Goal: Task Accomplishment & Management: Use online tool/utility

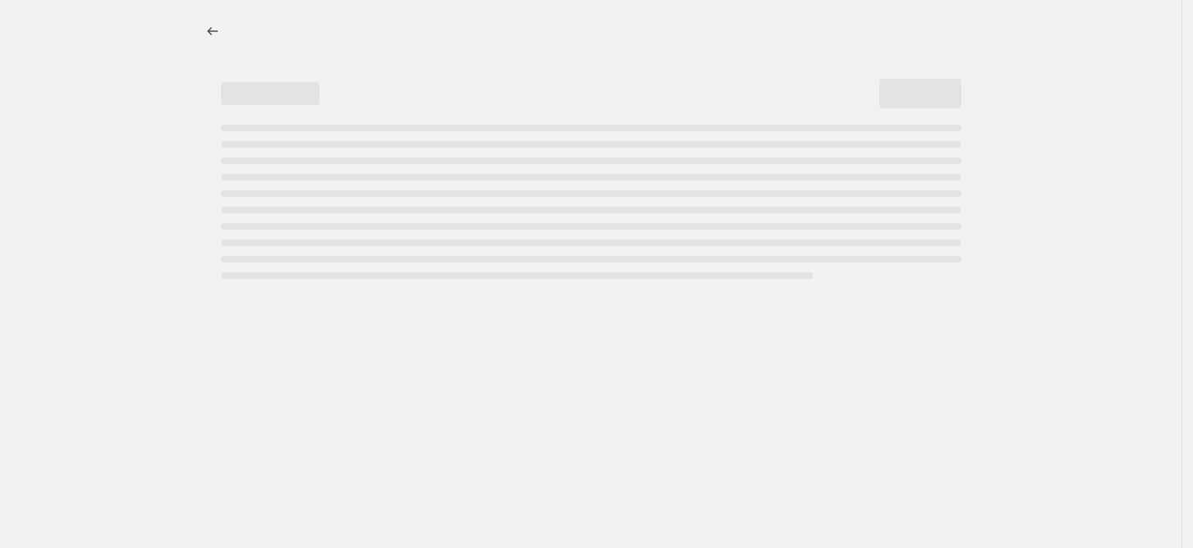
select select "percentage"
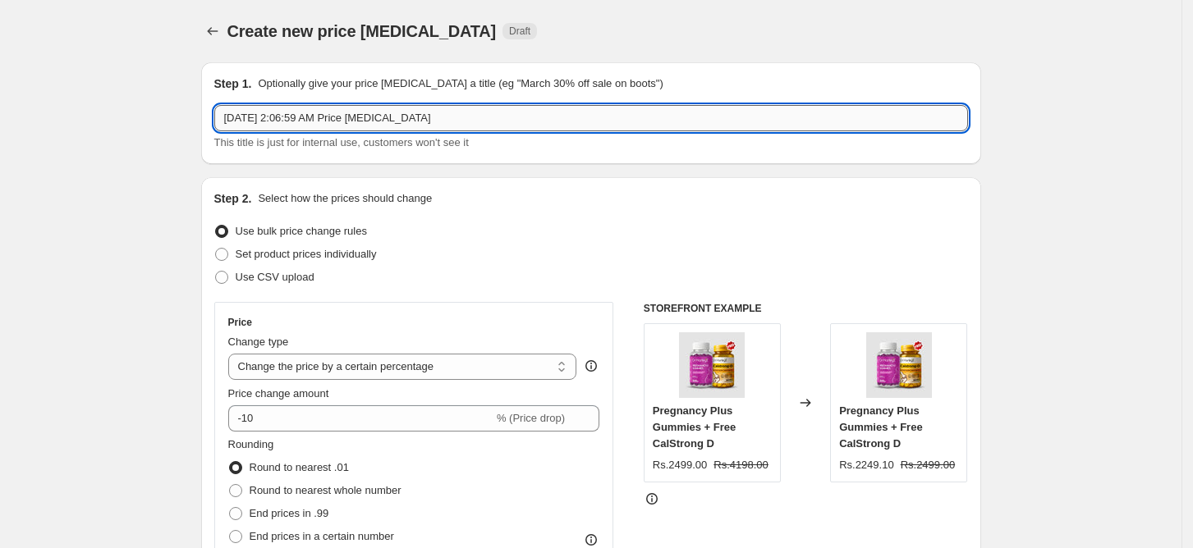
click at [385, 111] on input "[DATE] 2:06:59 AM Price [MEDICAL_DATA]" at bounding box center [591, 118] width 754 height 26
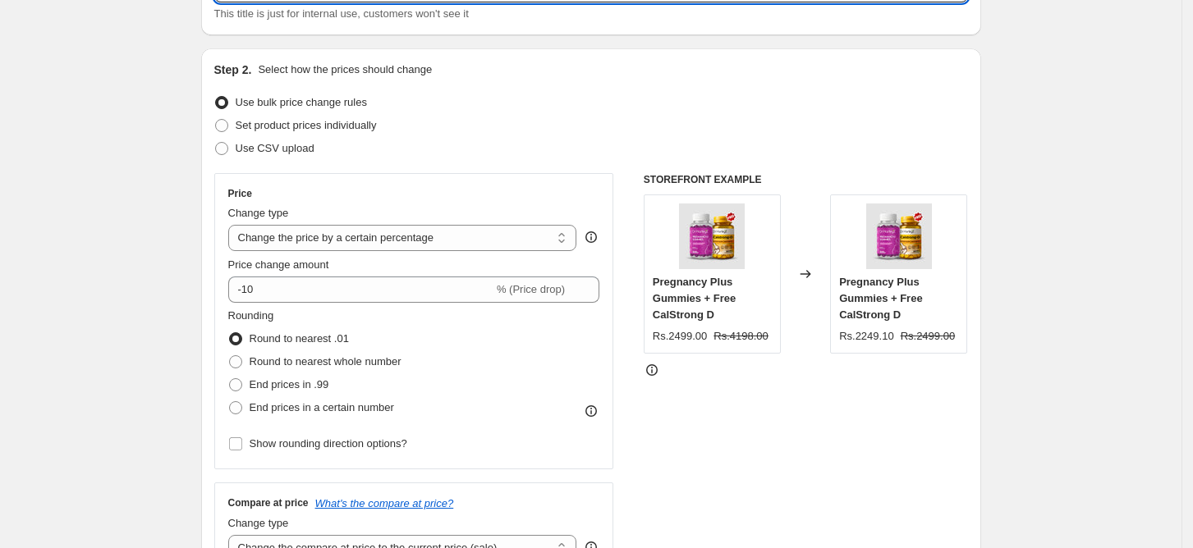
scroll to position [109, 0]
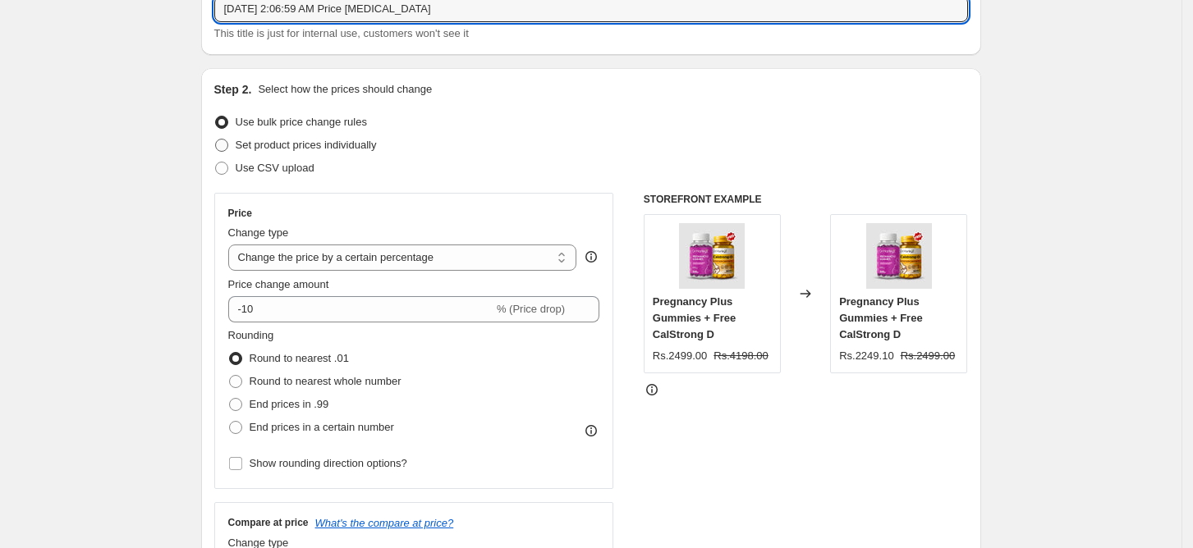
click at [335, 145] on span "Set product prices individually" at bounding box center [306, 145] width 141 height 12
click at [216, 140] on input "Set product prices individually" at bounding box center [215, 139] width 1 height 1
radio input "true"
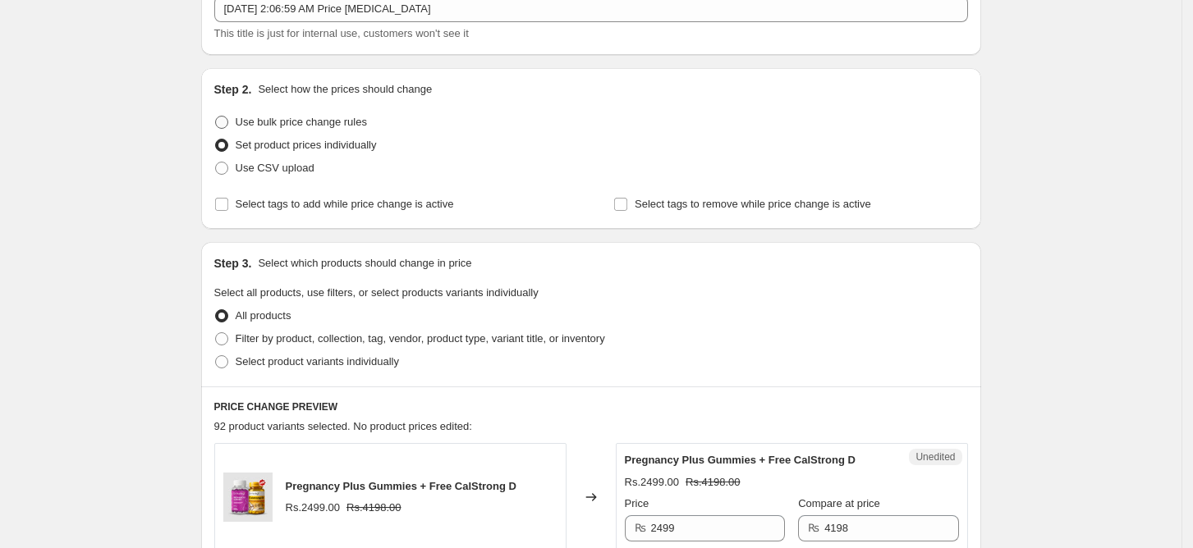
click at [321, 117] on span "Use bulk price change rules" at bounding box center [301, 122] width 131 height 12
click at [216, 117] on input "Use bulk price change rules" at bounding box center [215, 116] width 1 height 1
radio input "true"
select select "percentage"
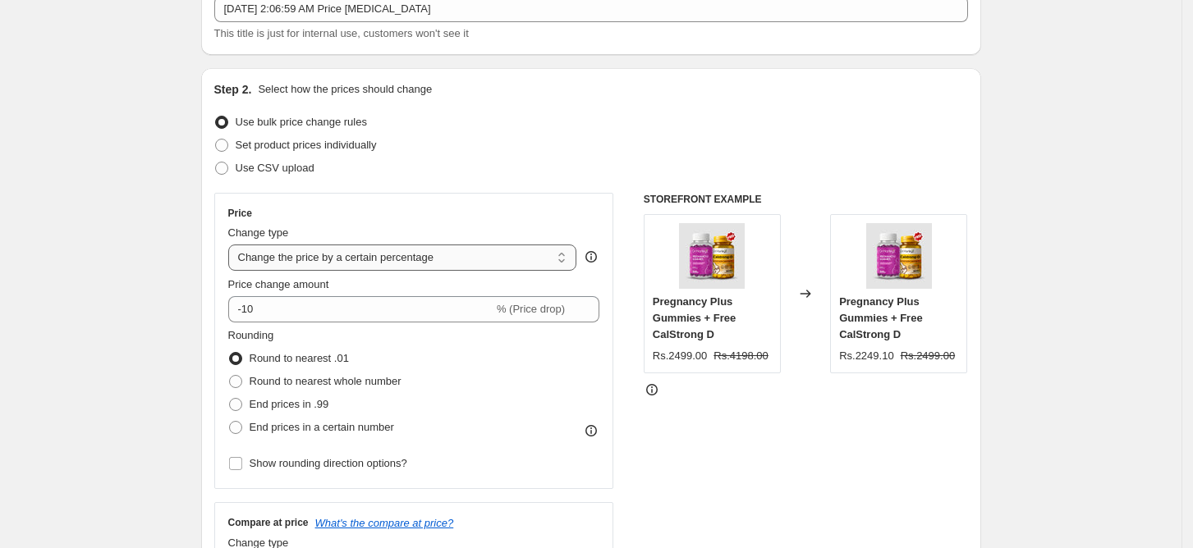
click at [392, 255] on select "Change the price to a certain amount Change the price by a certain amount Chang…" at bounding box center [402, 258] width 349 height 26
click at [233, 245] on select "Change the price to a certain amount Change the price by a certain amount Chang…" at bounding box center [402, 258] width 349 height 26
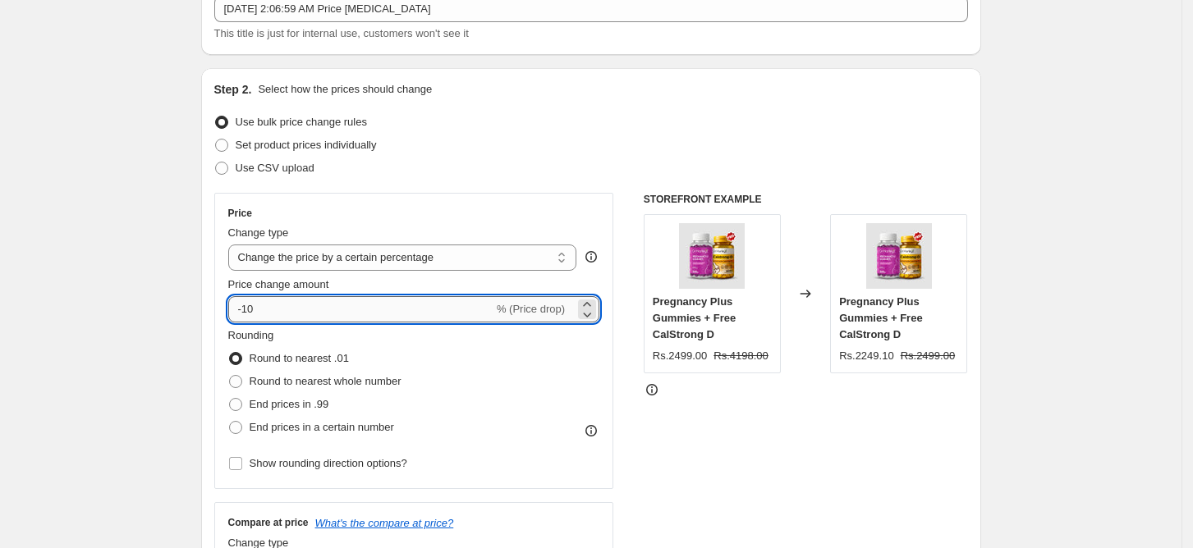
click at [349, 308] on input "-10" at bounding box center [360, 309] width 265 height 26
click at [591, 296] on icon at bounding box center [587, 304] width 16 height 16
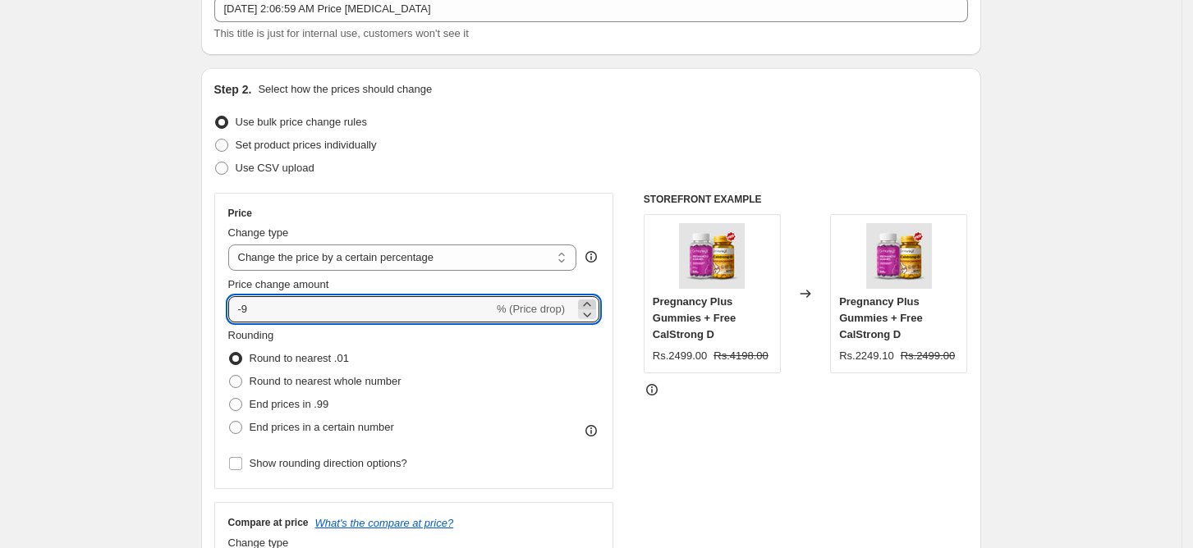
click at [591, 296] on icon at bounding box center [587, 304] width 16 height 16
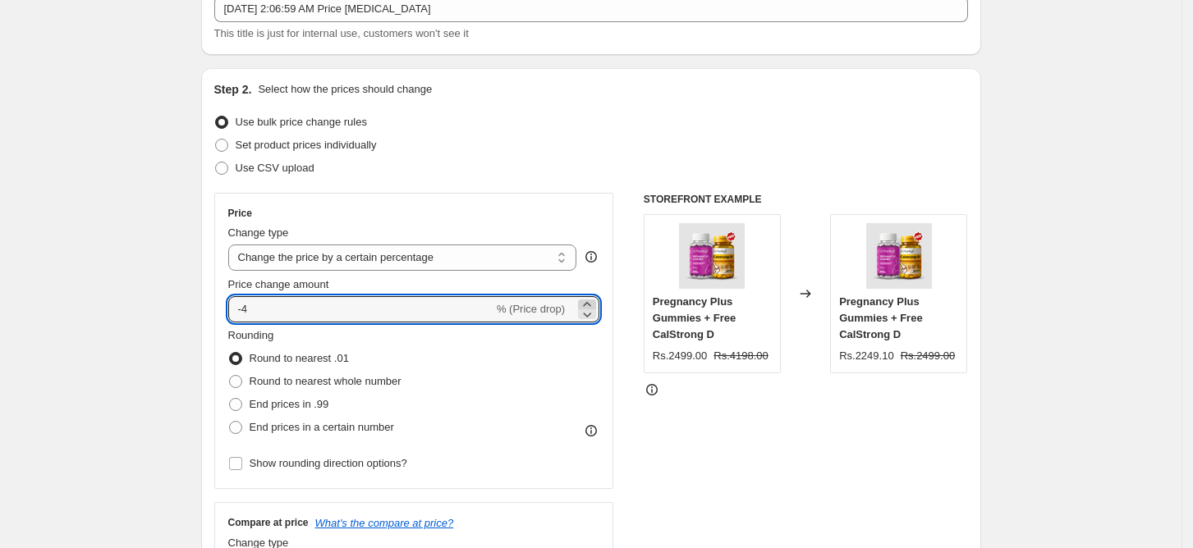
click at [591, 296] on icon at bounding box center [587, 304] width 16 height 16
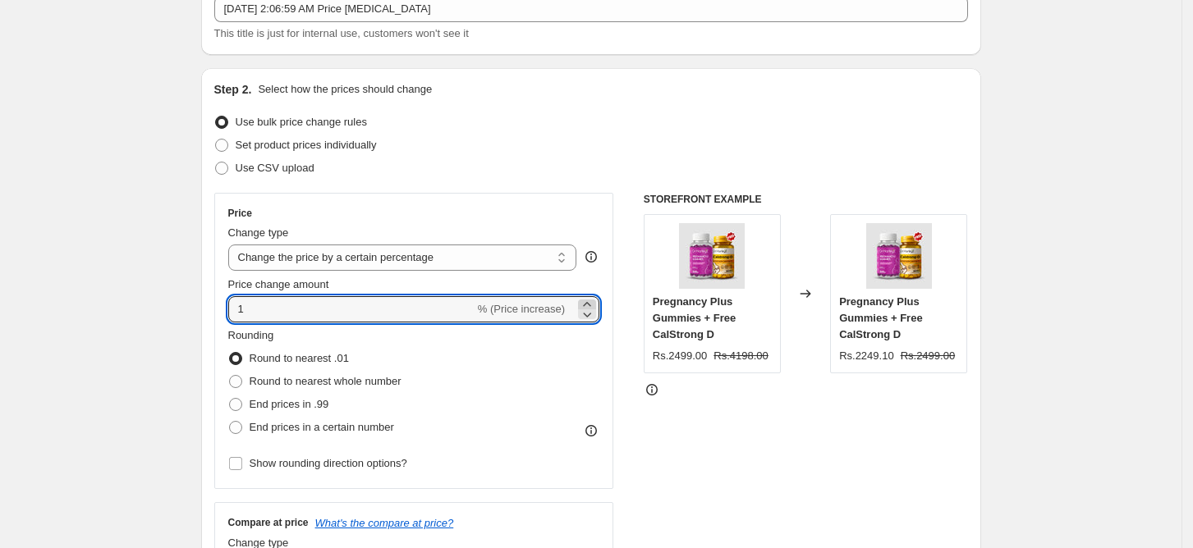
click at [591, 296] on icon at bounding box center [587, 304] width 16 height 16
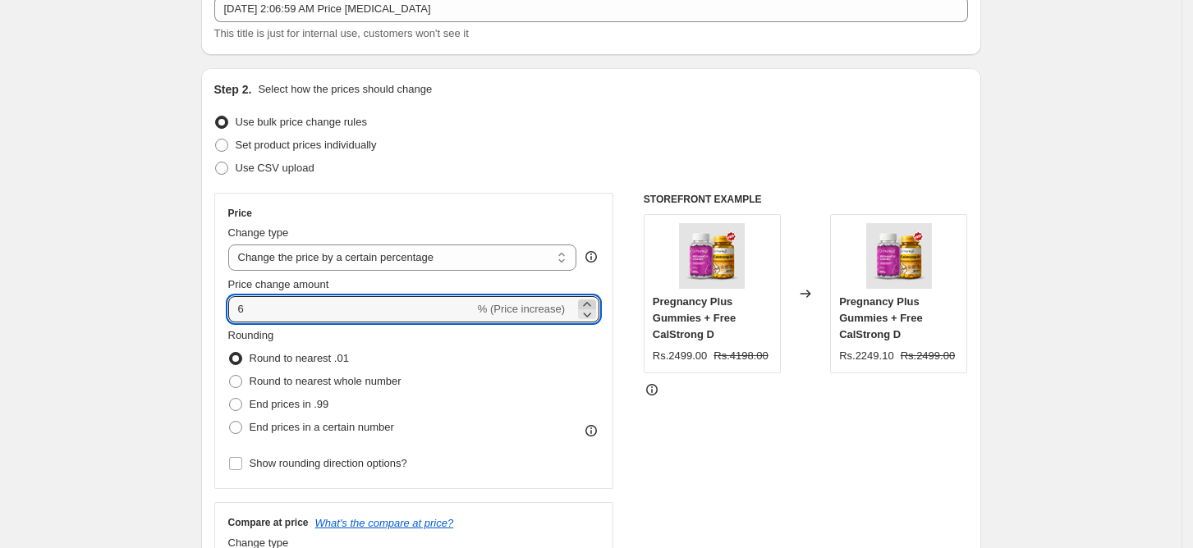
click at [591, 296] on icon at bounding box center [587, 304] width 16 height 16
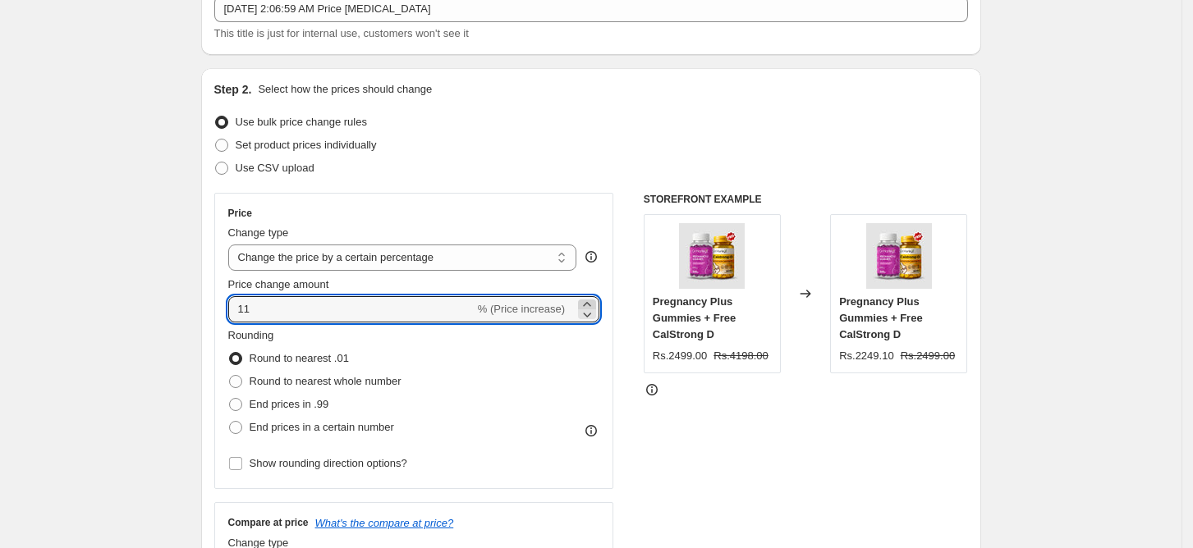
click at [591, 296] on icon at bounding box center [587, 304] width 16 height 16
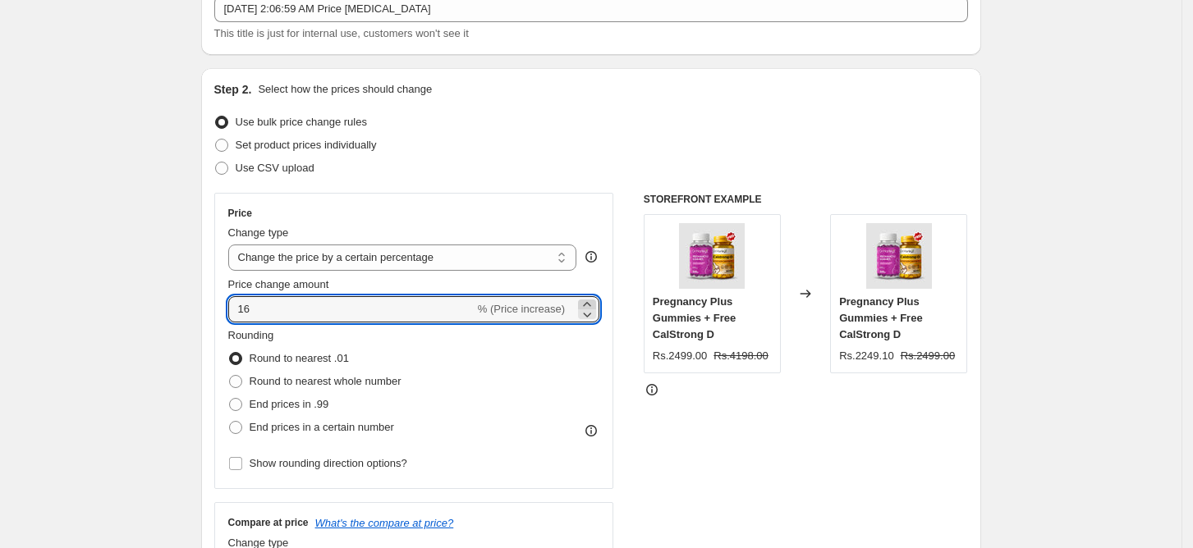
click at [591, 296] on icon at bounding box center [587, 304] width 16 height 16
click at [569, 199] on div "Price Change type Change the price to a certain amount Change the price by a ce…" at bounding box center [414, 341] width 400 height 296
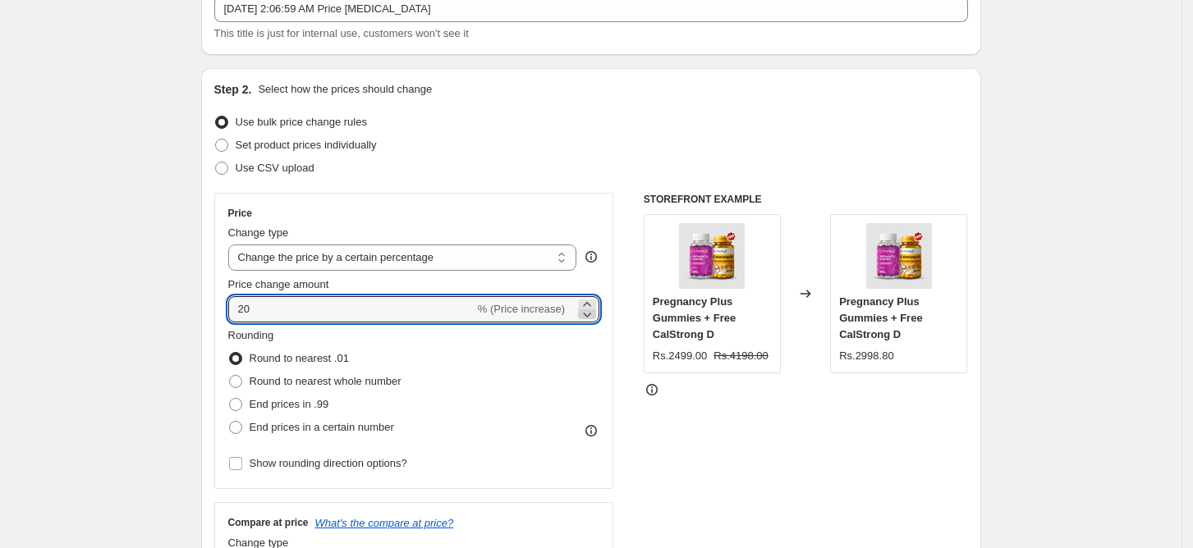
click at [589, 309] on icon at bounding box center [587, 314] width 16 height 16
click at [591, 313] on icon at bounding box center [587, 314] width 16 height 16
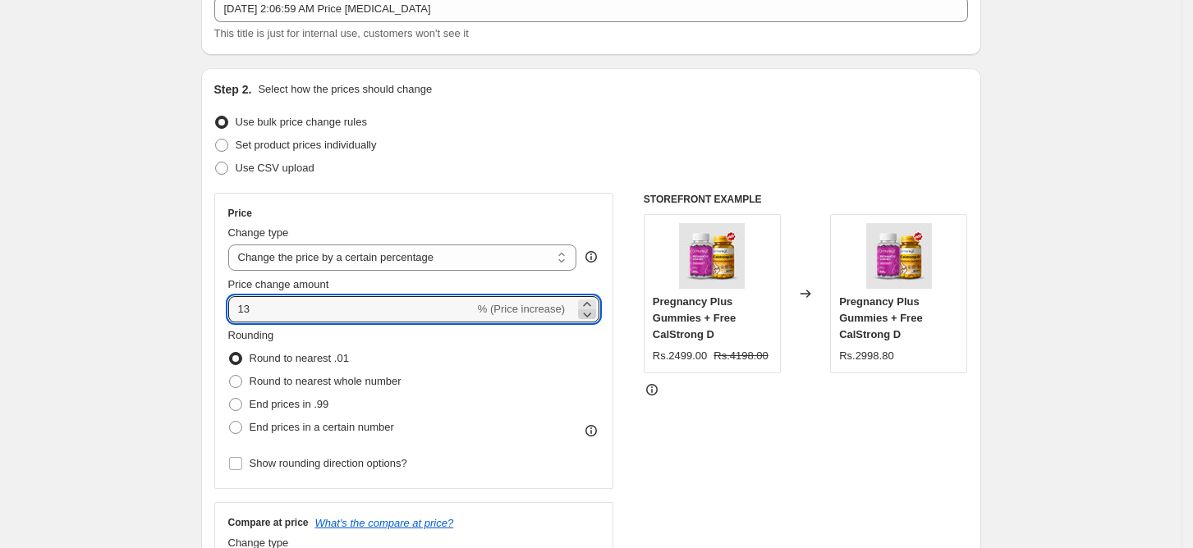
click at [591, 313] on icon at bounding box center [587, 314] width 16 height 16
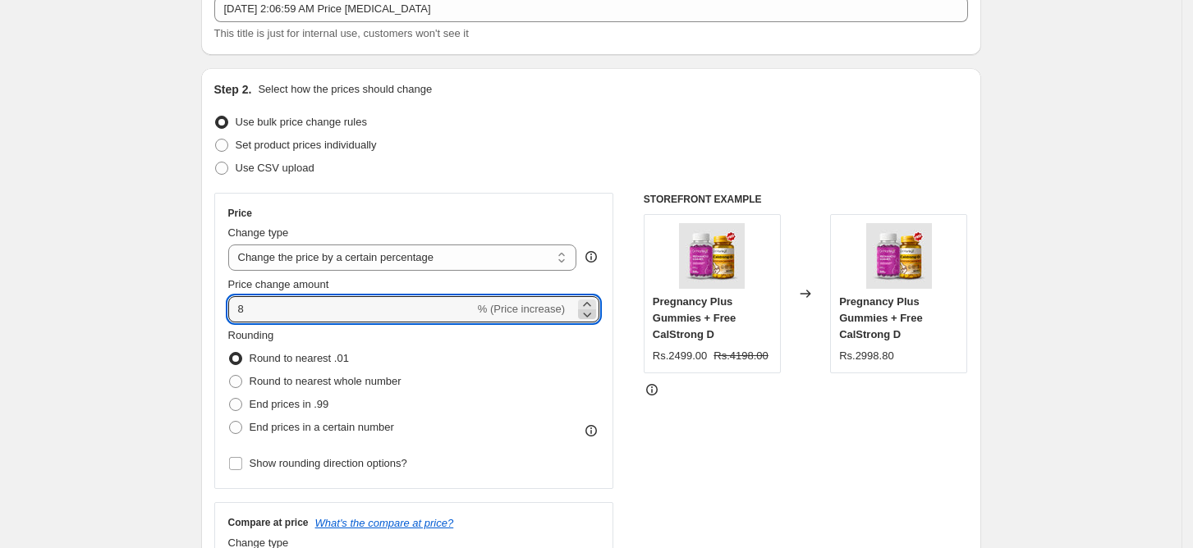
click at [591, 313] on icon at bounding box center [587, 314] width 16 height 16
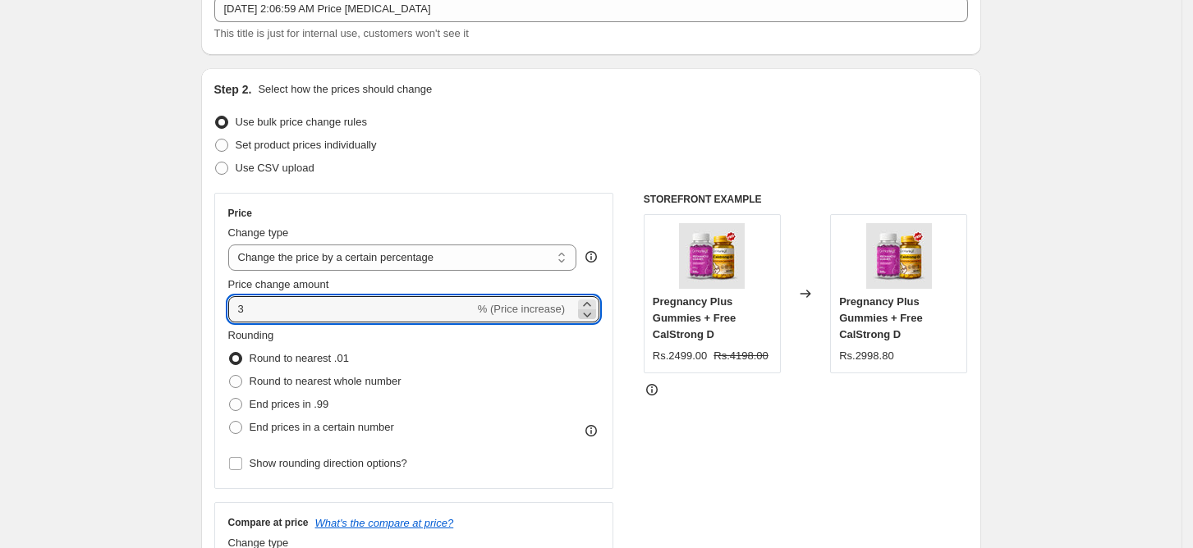
click at [591, 313] on icon at bounding box center [587, 314] width 16 height 16
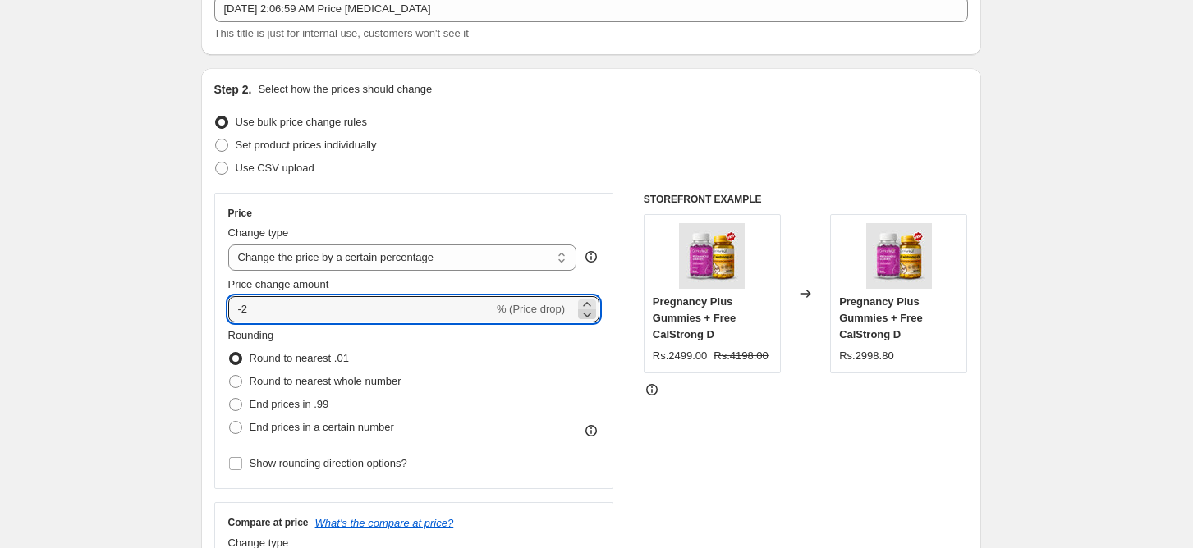
click at [591, 313] on icon at bounding box center [587, 314] width 16 height 16
click at [592, 313] on icon at bounding box center [587, 314] width 16 height 16
click at [593, 312] on icon at bounding box center [587, 314] width 16 height 16
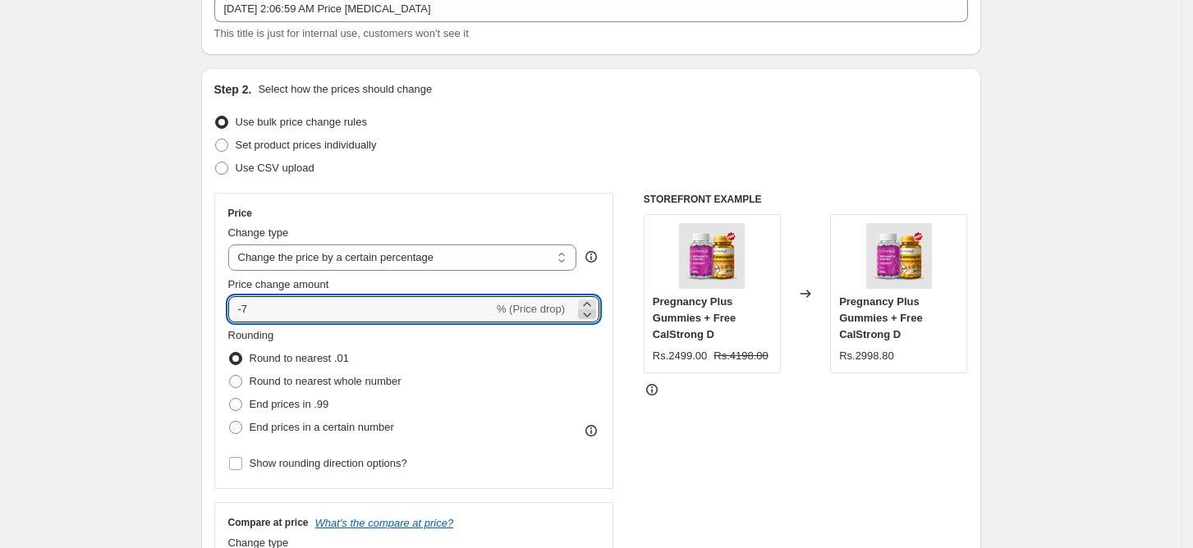
click at [593, 312] on icon at bounding box center [587, 314] width 16 height 16
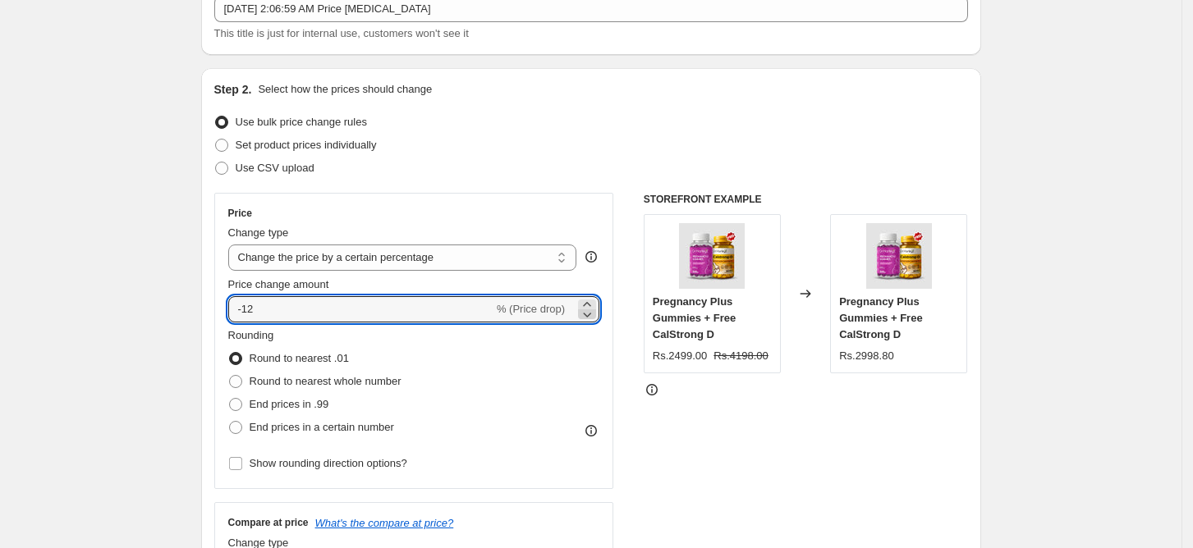
click at [593, 312] on icon at bounding box center [587, 314] width 16 height 16
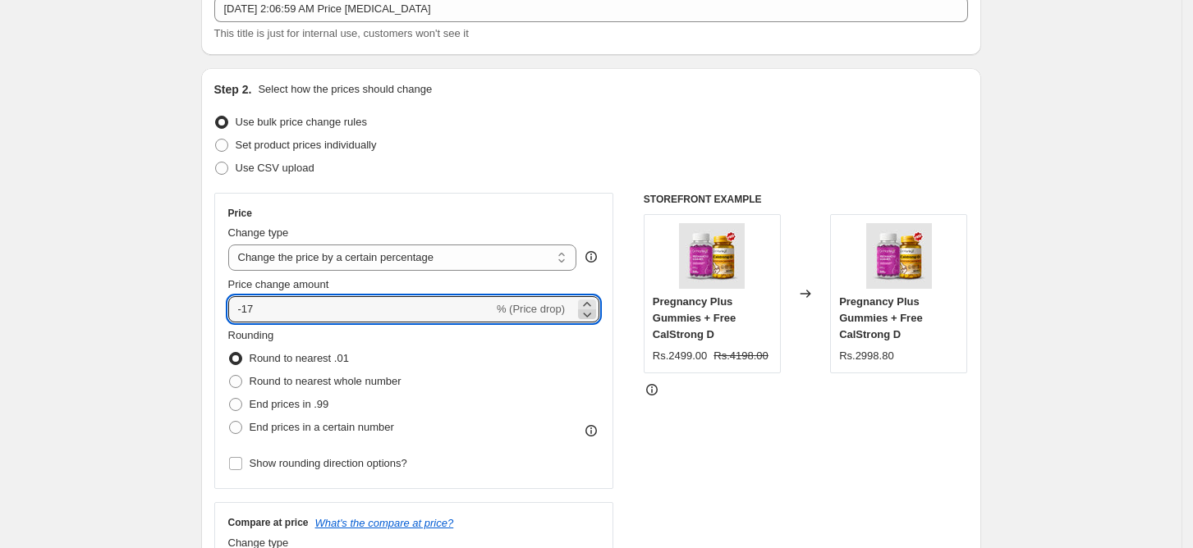
click at [593, 312] on icon at bounding box center [587, 314] width 16 height 16
click at [594, 308] on icon at bounding box center [587, 314] width 16 height 16
type input "-20"
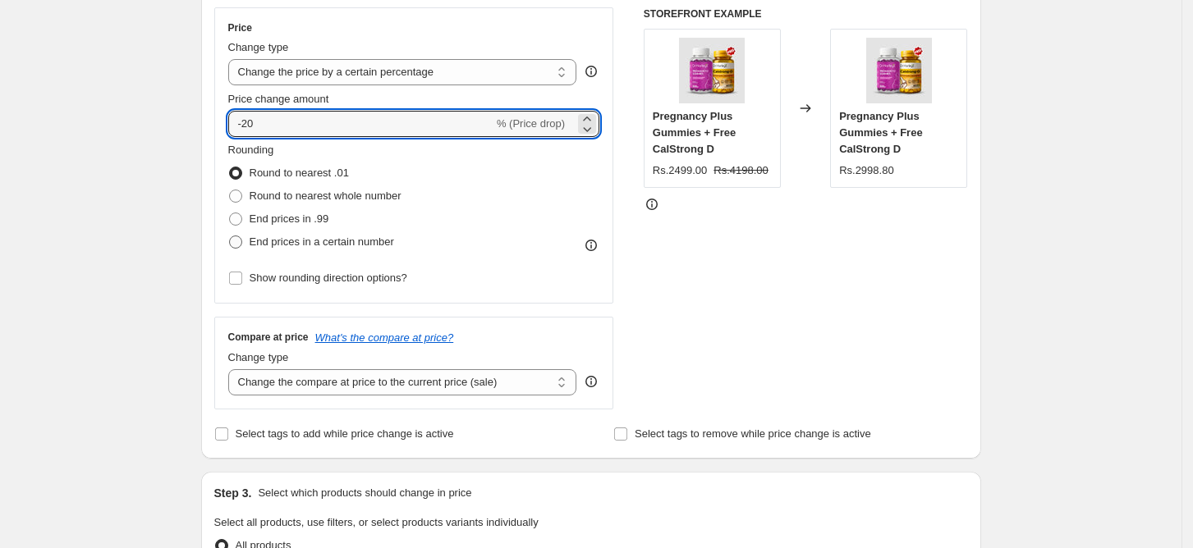
scroll to position [328, 0]
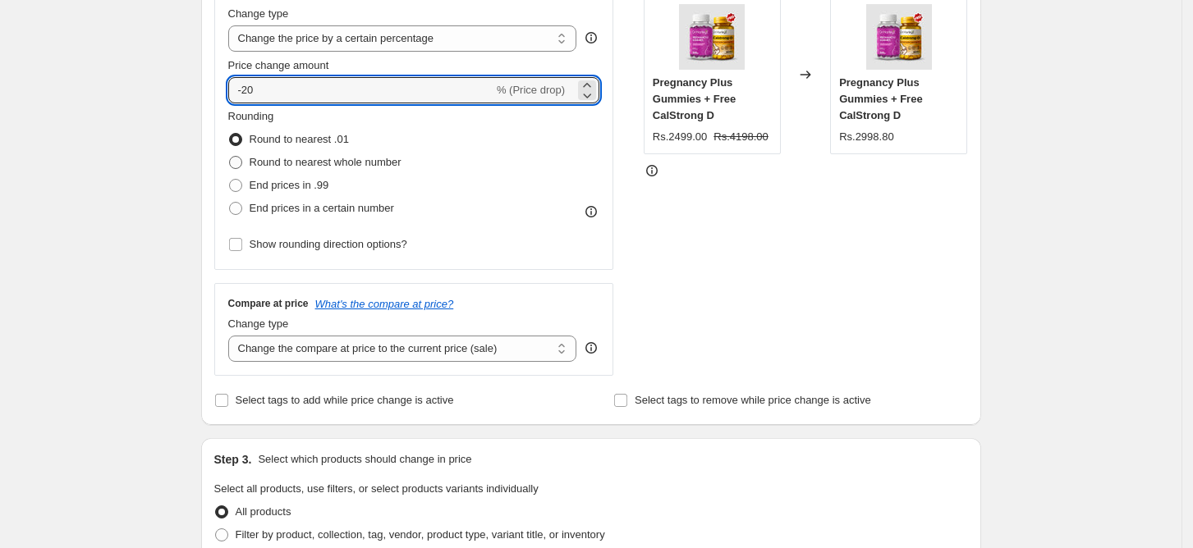
click at [374, 154] on label "Round to nearest whole number" at bounding box center [314, 162] width 173 height 23
click at [230, 156] on input "Round to nearest whole number" at bounding box center [229, 156] width 1 height 1
radio input "true"
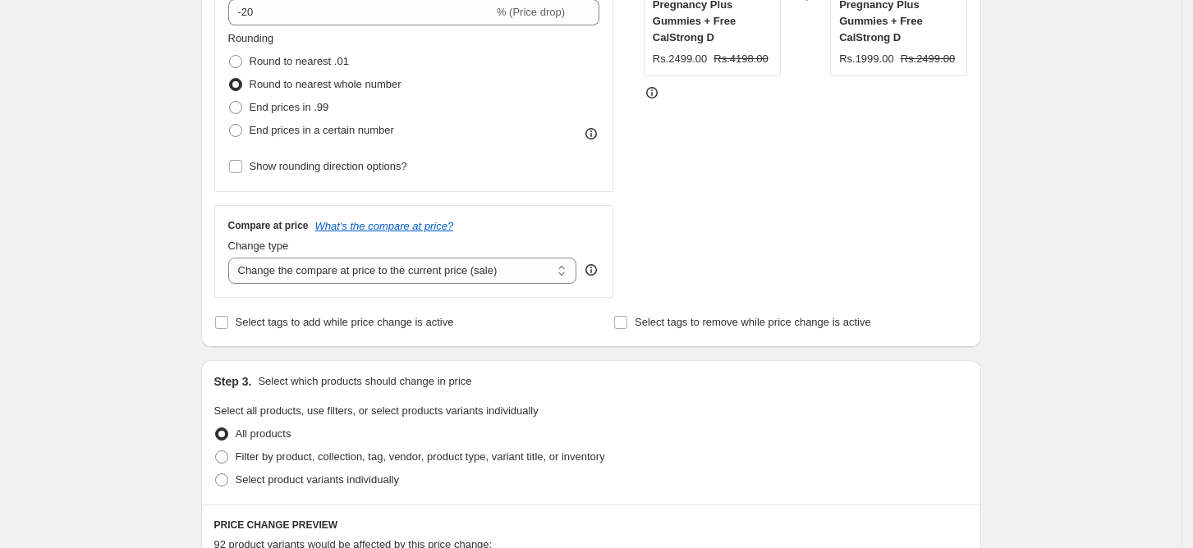
scroll to position [438, 0]
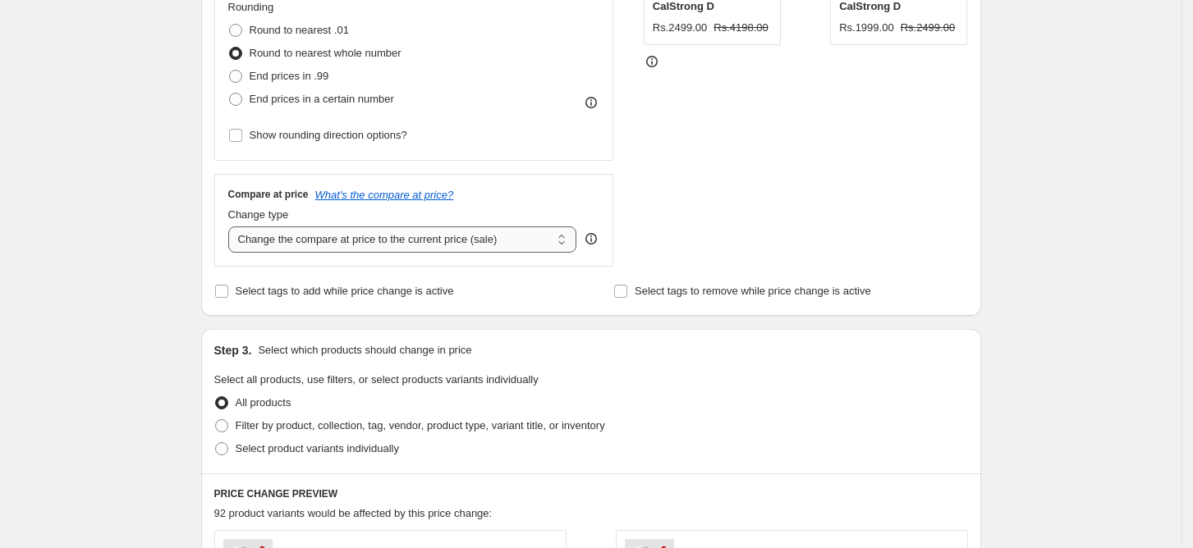
click at [422, 246] on select "Change the compare at price to the current price (sale) Change the compare at p…" at bounding box center [402, 240] width 349 height 26
click at [534, 193] on div "Compare at price What's the compare at price?" at bounding box center [414, 194] width 372 height 13
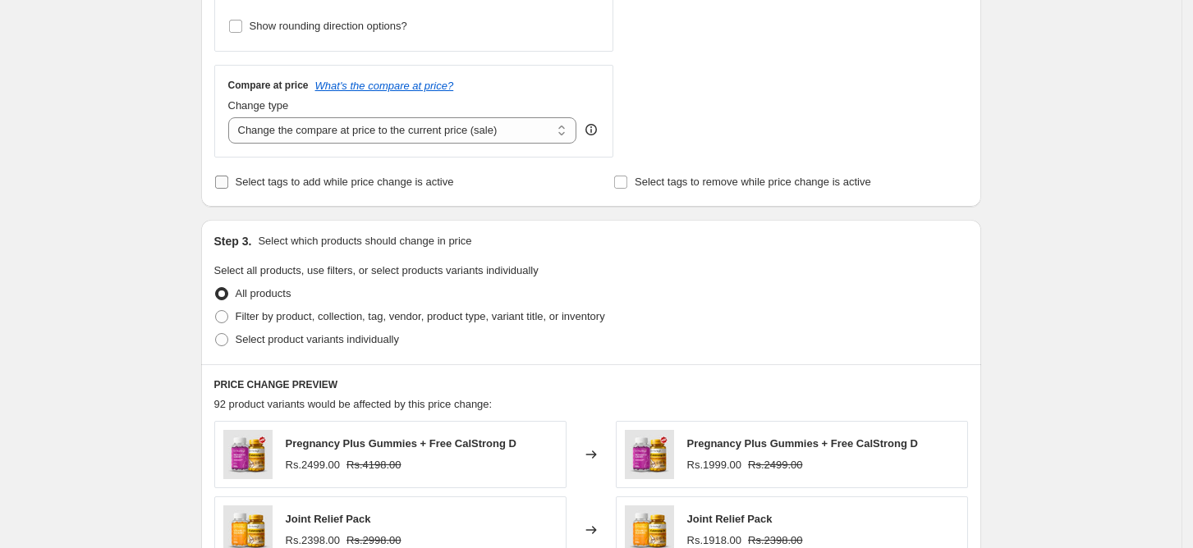
click at [394, 187] on span "Select tags to add while price change is active" at bounding box center [345, 182] width 218 height 12
click at [228, 187] on input "Select tags to add while price change is active" at bounding box center [221, 182] width 13 height 13
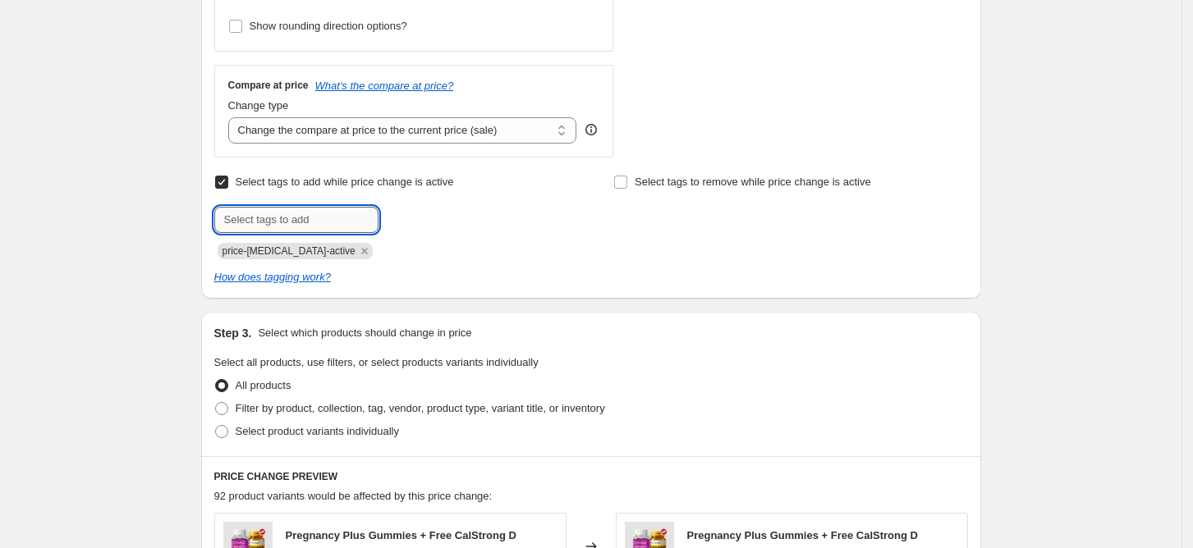
click at [319, 217] on input "text" at bounding box center [296, 220] width 164 height 26
click at [228, 180] on input "Select tags to add while price change is active" at bounding box center [221, 182] width 13 height 13
checkbox input "false"
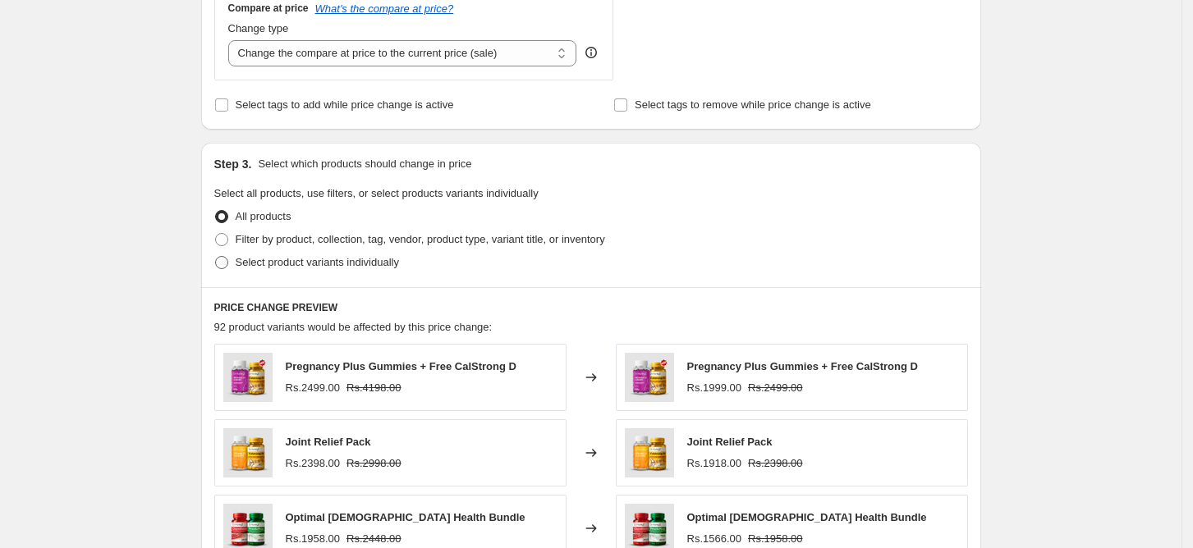
scroll to position [657, 0]
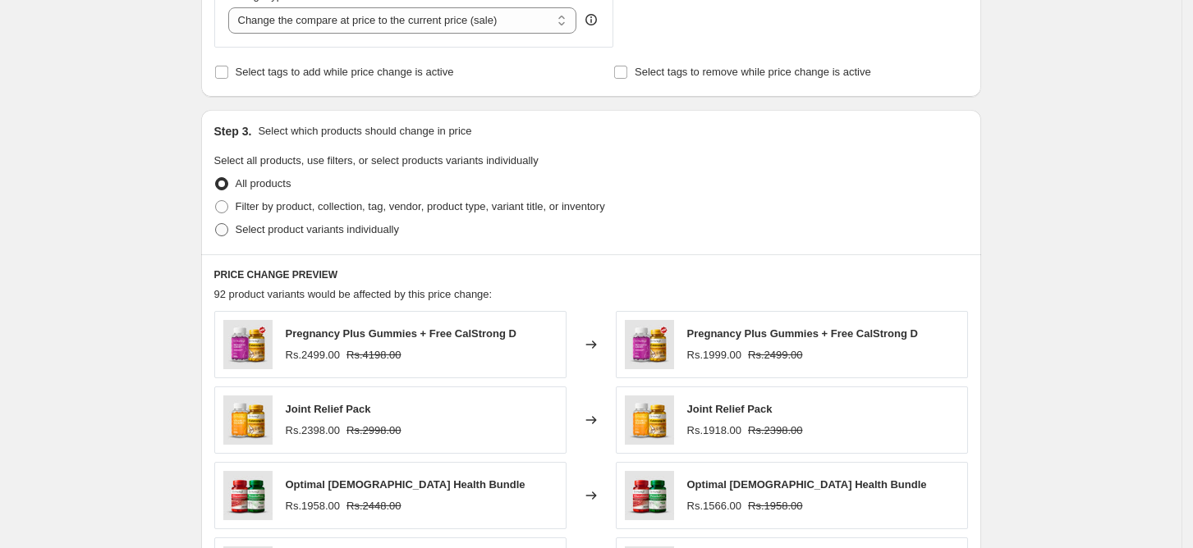
click at [273, 223] on span "Select product variants individually" at bounding box center [317, 229] width 163 height 12
click at [216, 223] on input "Select product variants individually" at bounding box center [215, 223] width 1 height 1
radio input "true"
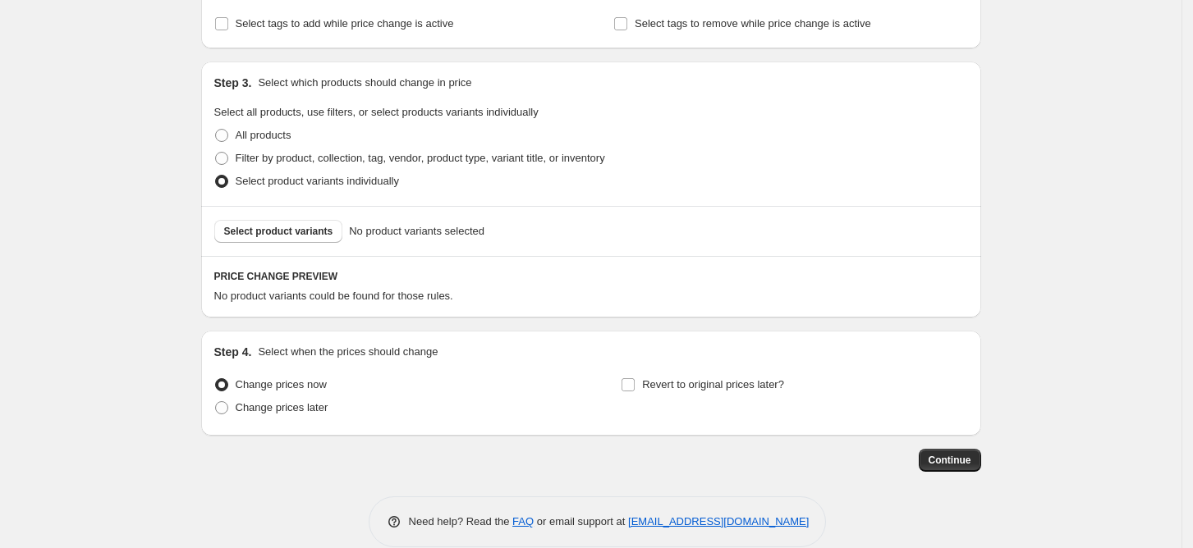
scroll to position [729, 0]
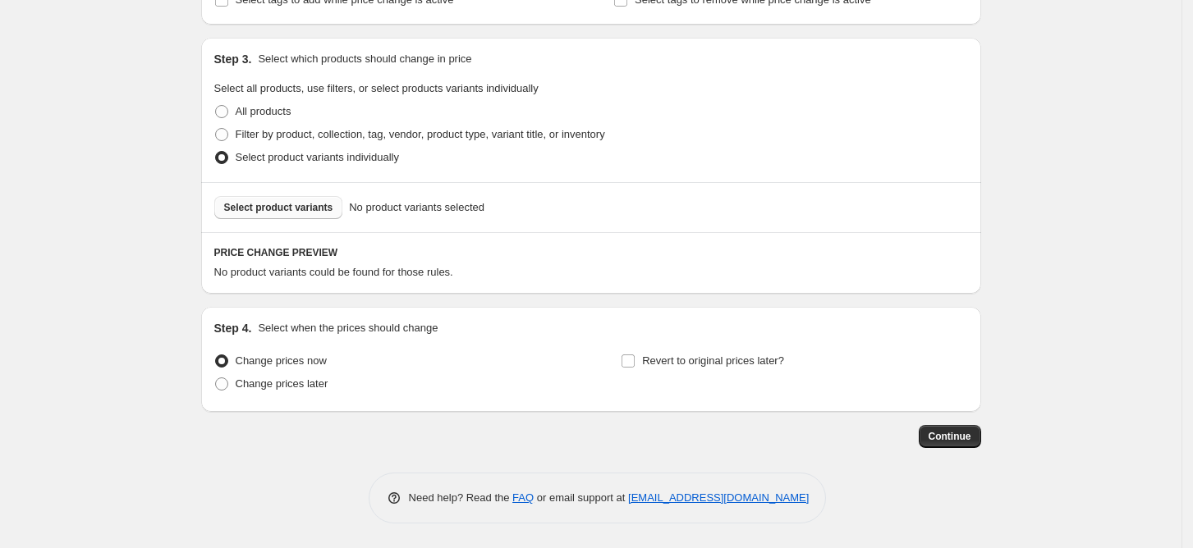
click at [258, 212] on span "Select product variants" at bounding box center [278, 207] width 109 height 13
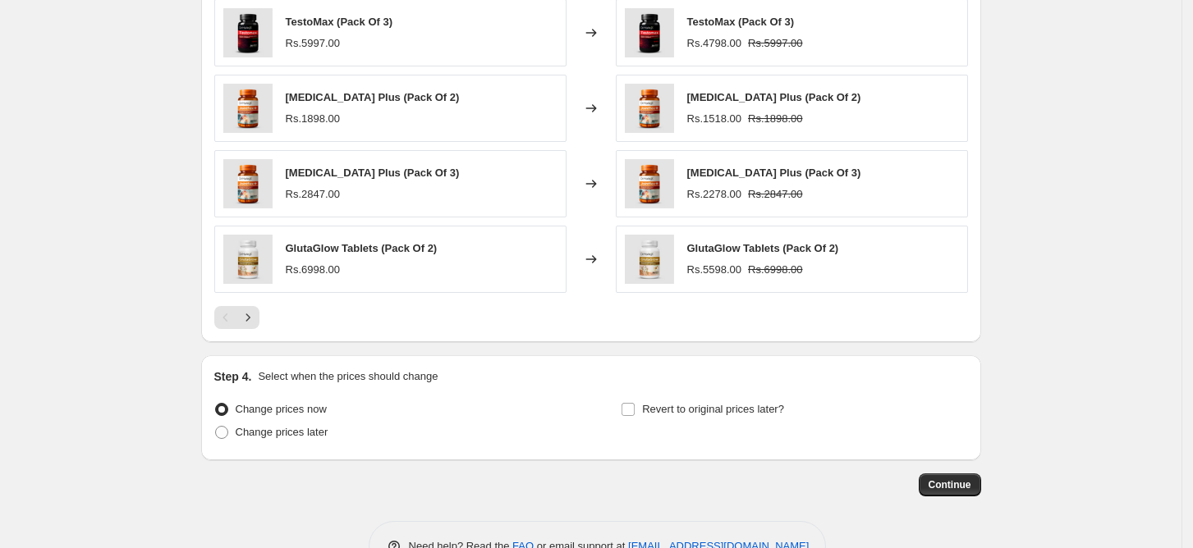
scroll to position [1142, 0]
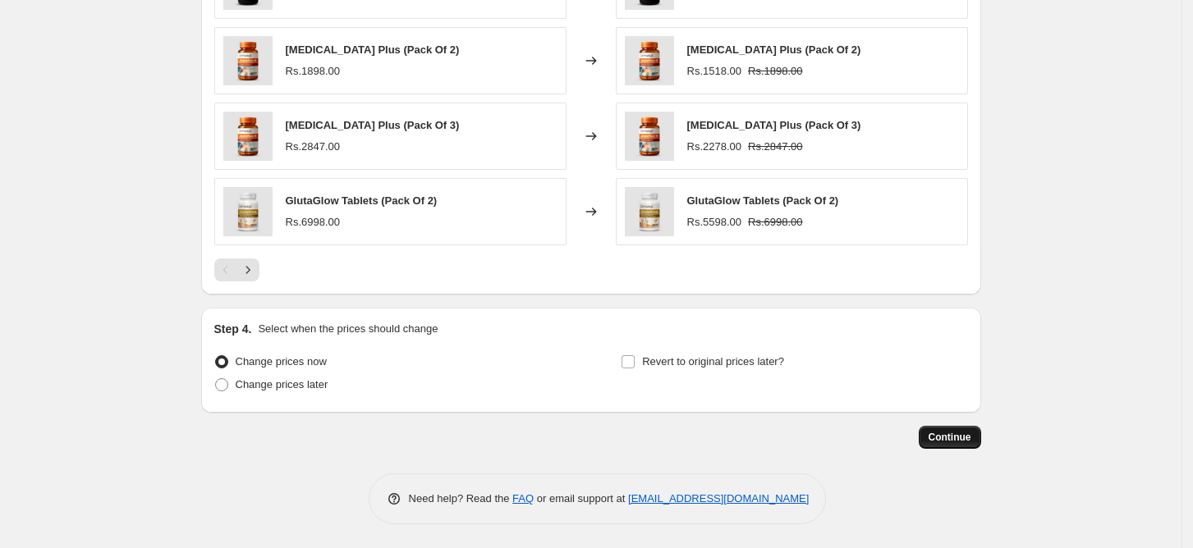
click at [960, 436] on span "Continue" at bounding box center [950, 437] width 43 height 13
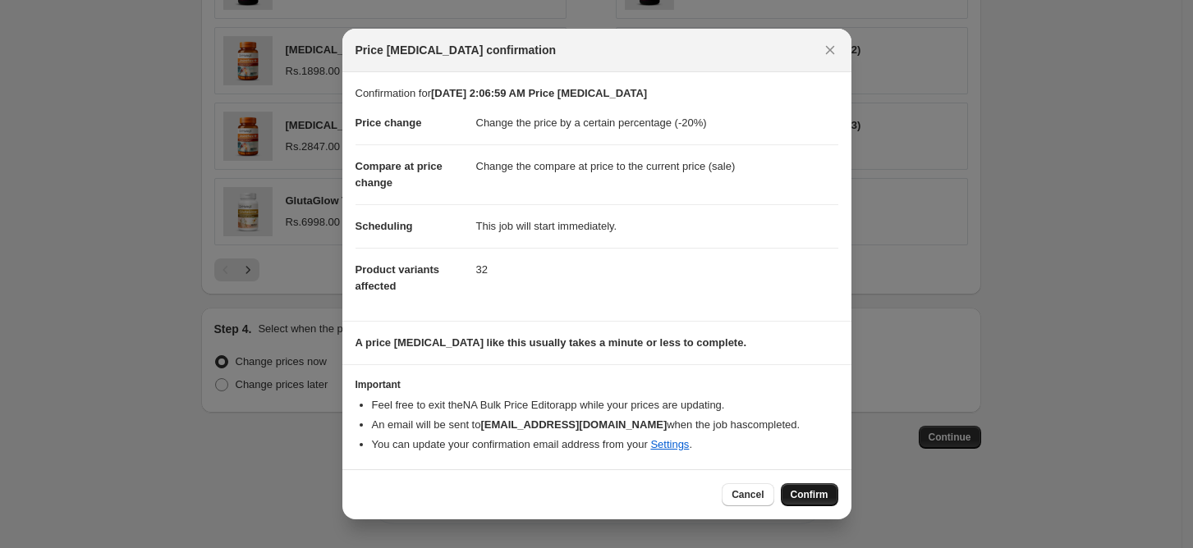
click at [810, 493] on span "Confirm" at bounding box center [810, 495] width 38 height 13
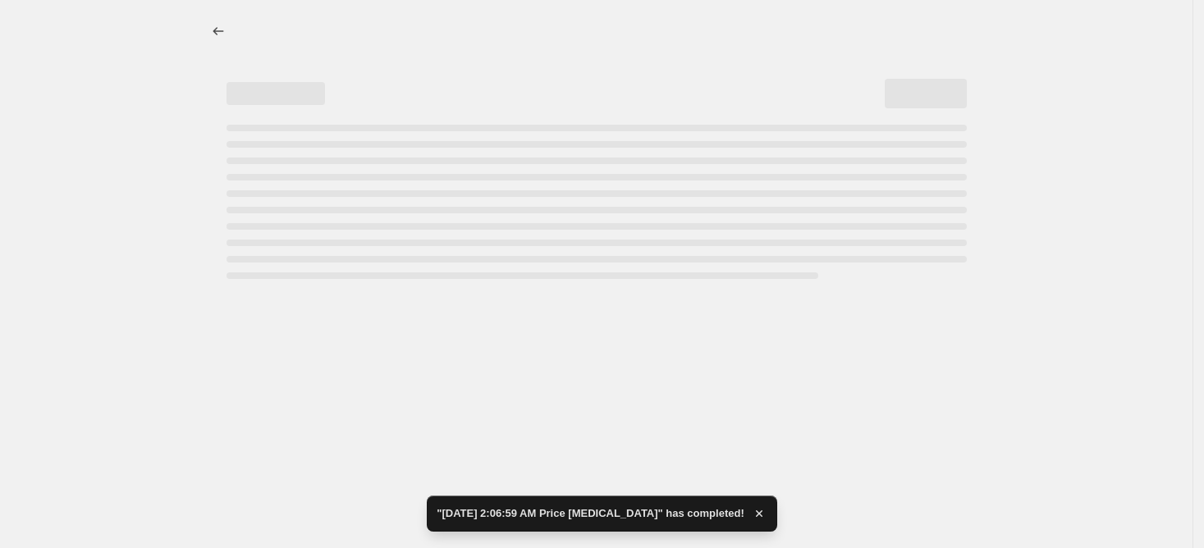
select select "percentage"
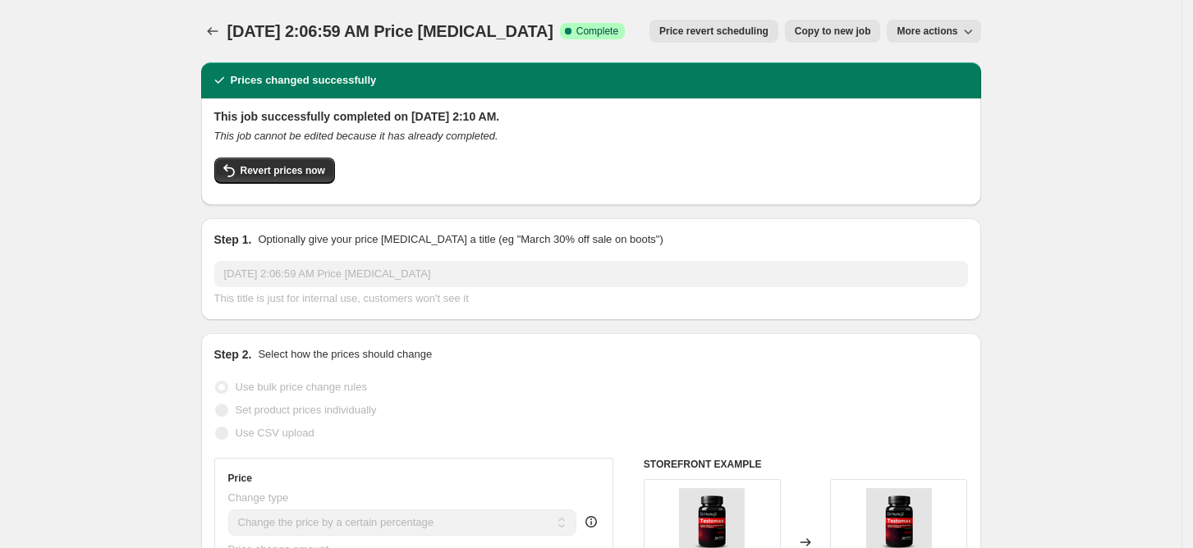
click at [972, 20] on button "More actions" at bounding box center [934, 31] width 94 height 23
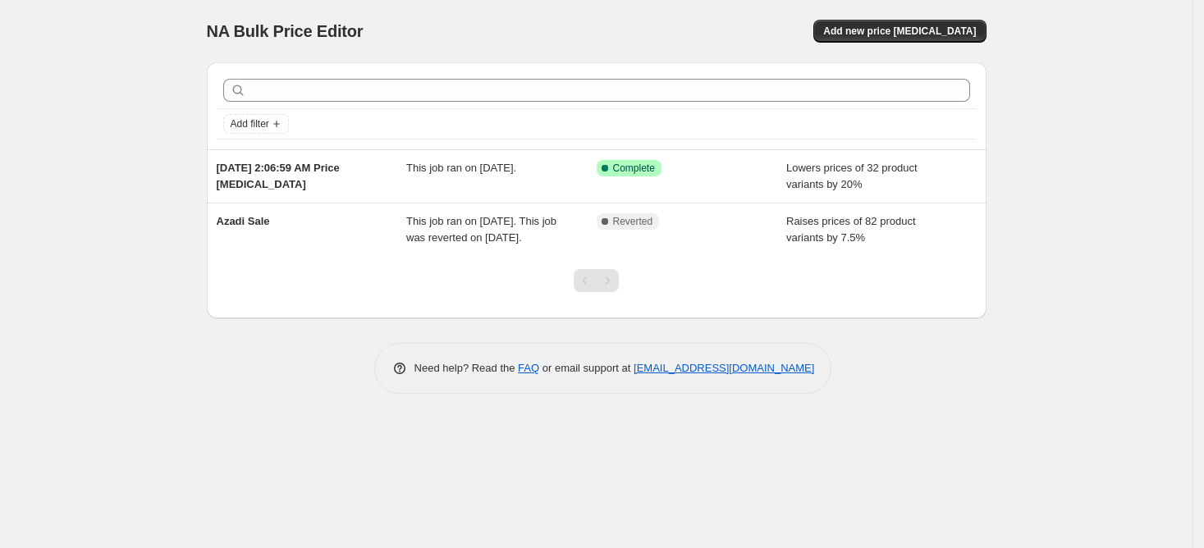
click at [1056, 176] on div "NA Bulk Price Editor. This page is ready NA Bulk Price Editor Add new price [ME…" at bounding box center [596, 274] width 1193 height 548
